Goal: Find specific page/section: Find specific page/section

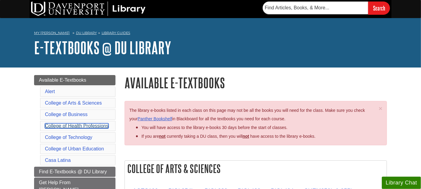
click at [57, 124] on link "College of Health Professions" at bounding box center [77, 125] width 64 height 5
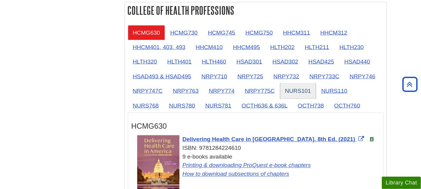
click at [296, 87] on link "NURS101" at bounding box center [298, 91] width 36 height 15
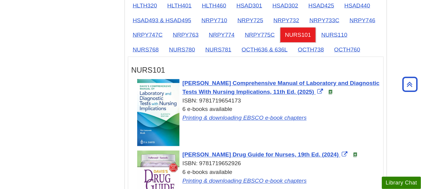
scroll to position [669, 0]
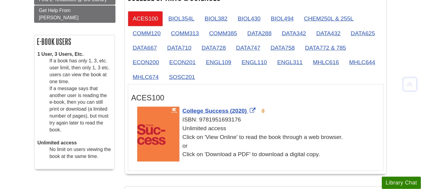
scroll to position [201, 0]
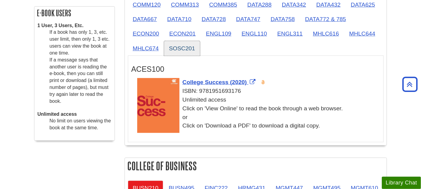
click at [190, 43] on link "SOSC201" at bounding box center [182, 48] width 36 height 15
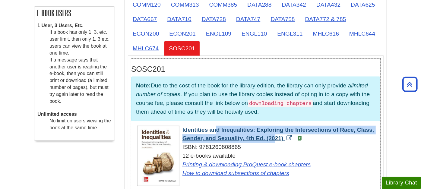
drag, startPoint x: 181, startPoint y: 127, endPoint x: 242, endPoint y: 137, distance: 61.7
click at [242, 137] on div "Identities and Inequalities: Exploring the Intersections of Race, Class, Gender…" at bounding box center [258, 152] width 243 height 52
copy span "Identities and Inequalities: Exploring the Intersections of Race, Class, Gender…"
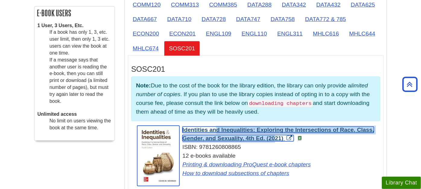
copy span "Identities and Inequalities: Exploring the Intersections of Race, Class, Gender…"
